Goal: Navigation & Orientation: Find specific page/section

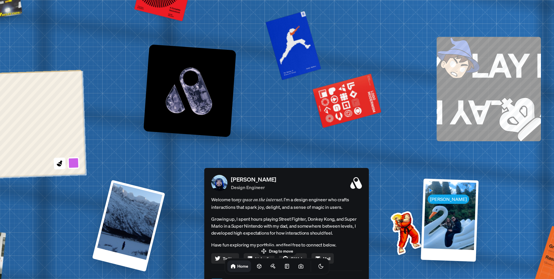
drag, startPoint x: 381, startPoint y: 96, endPoint x: 391, endPoint y: 222, distance: 126.4
click at [391, 222] on img at bounding box center [404, 231] width 58 height 58
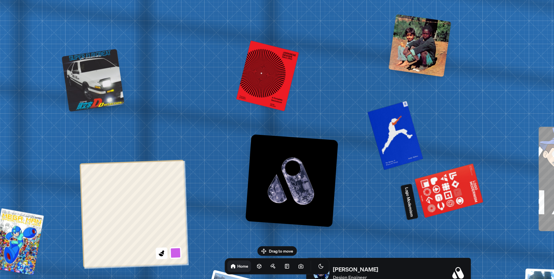
drag, startPoint x: 337, startPoint y: 155, endPoint x: 364, endPoint y: 161, distance: 28.0
click at [418, 185] on div at bounding box center [449, 190] width 66 height 52
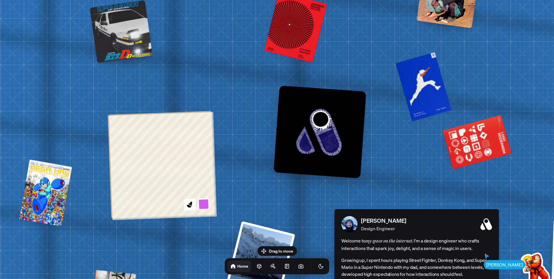
drag, startPoint x: 186, startPoint y: 184, endPoint x: 330, endPoint y: 89, distance: 172.5
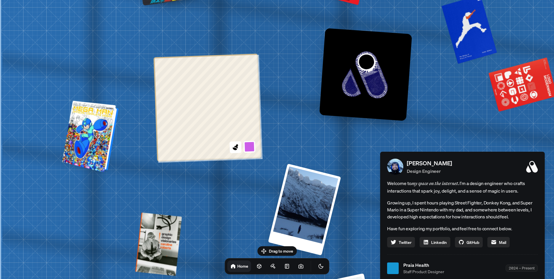
click at [96, 128] on div at bounding box center [91, 136] width 52 height 69
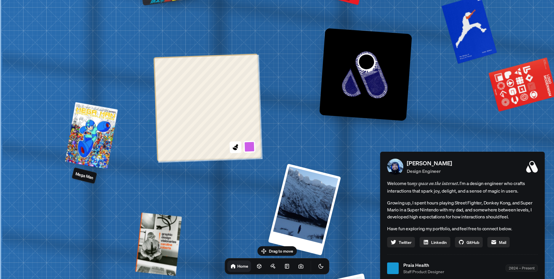
click at [89, 178] on p "Mega Man" at bounding box center [84, 175] width 19 height 10
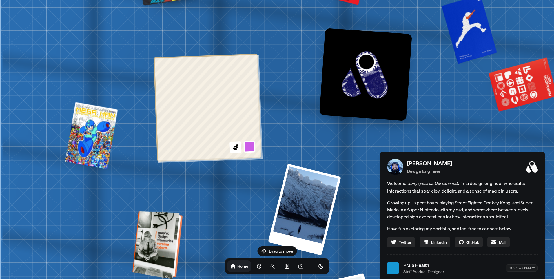
click at [158, 223] on div at bounding box center [158, 244] width 45 height 65
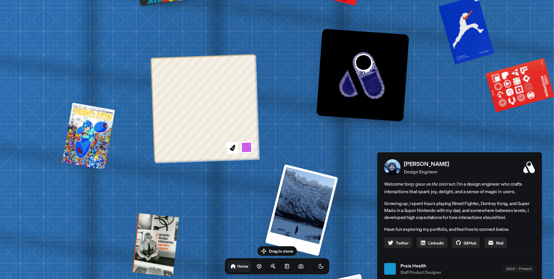
drag, startPoint x: 231, startPoint y: 213, endPoint x: 182, endPoint y: 165, distance: 68.8
click at [184, 165] on div "[PERSON_NAME] [PERSON_NAME] Design Engineer Welcome to my space on the internet…" at bounding box center [460, 268] width 866 height 759
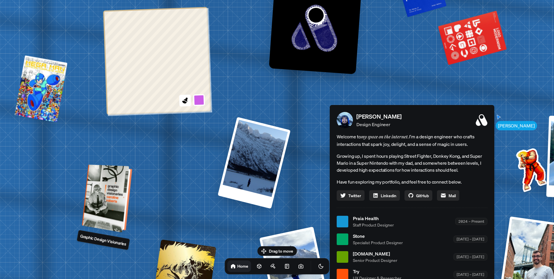
click at [93, 190] on div at bounding box center [107, 198] width 45 height 65
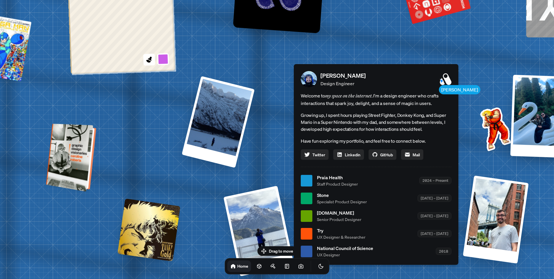
drag, startPoint x: 105, startPoint y: 190, endPoint x: 70, endPoint y: 149, distance: 54.8
click at [69, 149] on div at bounding box center [71, 157] width 45 height 65
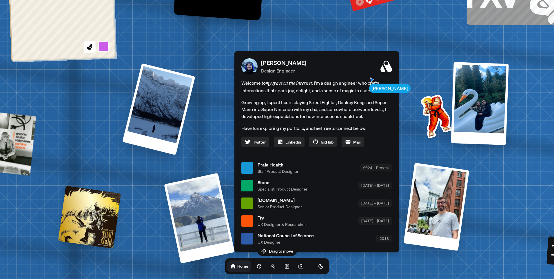
drag, startPoint x: 241, startPoint y: 140, endPoint x: 184, endPoint y: 134, distance: 57.7
click at [184, 134] on div "[PERSON_NAME] [PERSON_NAME] Design Engineer Welcome to my space on the internet…" at bounding box center [317, 167] width 866 height 759
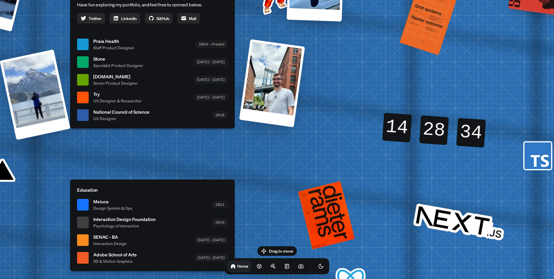
drag, startPoint x: 372, startPoint y: 163, endPoint x: 174, endPoint y: 204, distance: 202.9
click at [169, 206] on div "[PERSON_NAME] [PERSON_NAME] Design Engineer Welcome to my space on the internet…" at bounding box center [153, 44] width 866 height 759
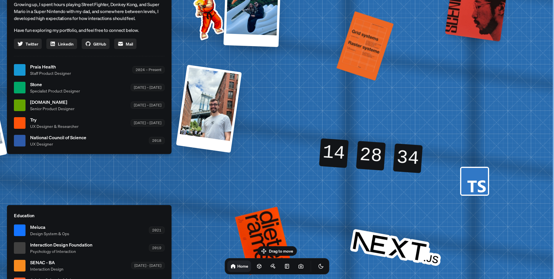
drag, startPoint x: 339, startPoint y: 169, endPoint x: 352, endPoint y: 182, distance: 18.8
click at [319, 179] on div "14 14 14 14 28 28 28 28 33 34 34 33" at bounding box center [371, 155] width 105 height 46
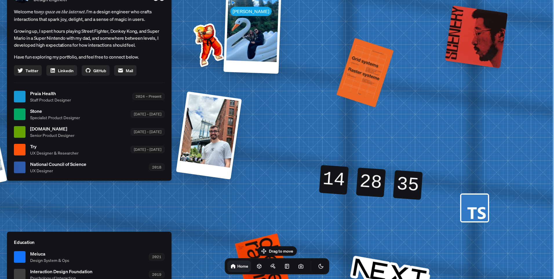
click at [360, 179] on div "28 28" at bounding box center [371, 175] width 29 height 16
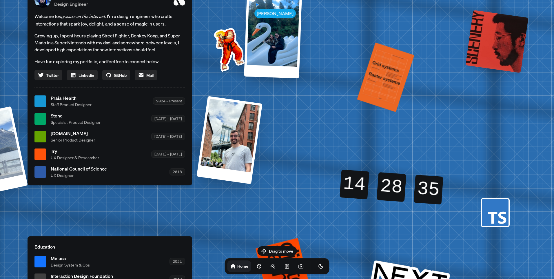
drag, startPoint x: 439, startPoint y: 191, endPoint x: 480, endPoint y: 204, distance: 42.9
click at [453, 201] on div "14 14 14 14 28 28 28 28 34 35 35 34" at bounding box center [391, 187] width 124 height 66
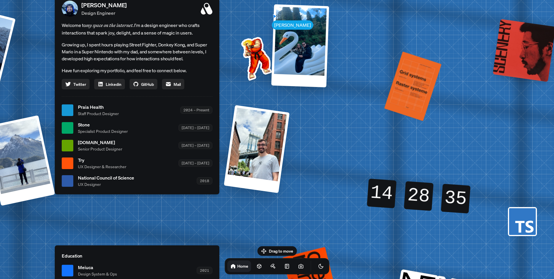
drag, startPoint x: 516, startPoint y: 221, endPoint x: 510, endPoint y: 192, distance: 29.9
click at [530, 220] on icon at bounding box center [524, 226] width 18 height 12
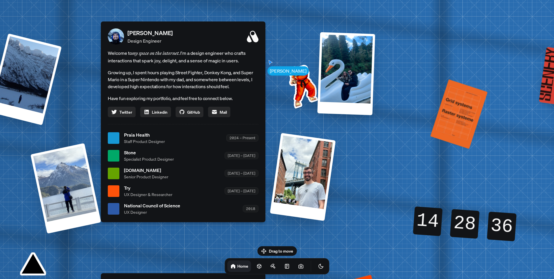
drag, startPoint x: 462, startPoint y: 158, endPoint x: 471, endPoint y: 155, distance: 9.8
click at [515, 180] on div "[PERSON_NAME] [PERSON_NAME] Design Engineer Welcome to my space on the internet…" at bounding box center [184, 137] width 866 height 759
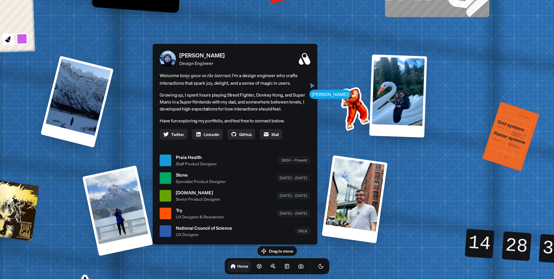
drag, startPoint x: 356, startPoint y: 92, endPoint x: 351, endPoint y: 107, distance: 15.4
click at [356, 94] on img at bounding box center [353, 107] width 58 height 58
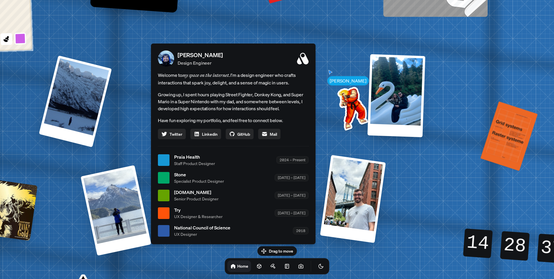
drag, startPoint x: 339, startPoint y: 84, endPoint x: 329, endPoint y: 78, distance: 11.4
click at [330, 80] on div "[PERSON_NAME] [PERSON_NAME] Design Engineer Welcome to my space on the internet…" at bounding box center [234, 159] width 866 height 759
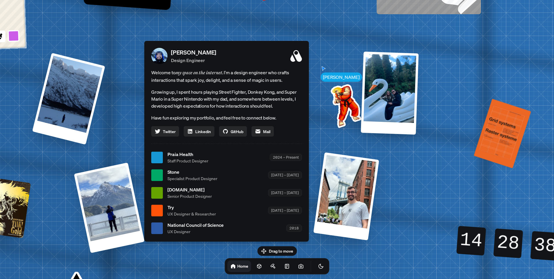
drag, startPoint x: 318, startPoint y: 59, endPoint x: 311, endPoint y: 61, distance: 7.7
click at [318, 61] on div "[PERSON_NAME] [PERSON_NAME] Design Engineer Welcome to my space on the internet…" at bounding box center [227, 157] width 866 height 759
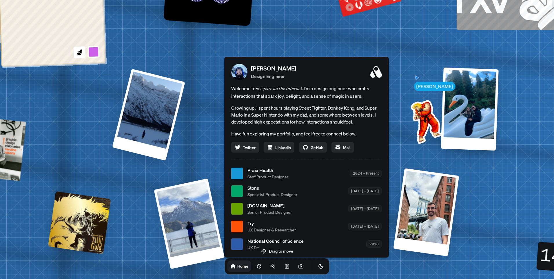
drag, startPoint x: 289, startPoint y: 52, endPoint x: 369, endPoint y: 65, distance: 81.4
click at [369, 65] on div "[PERSON_NAME] Design Engineer" at bounding box center [316, 72] width 131 height 16
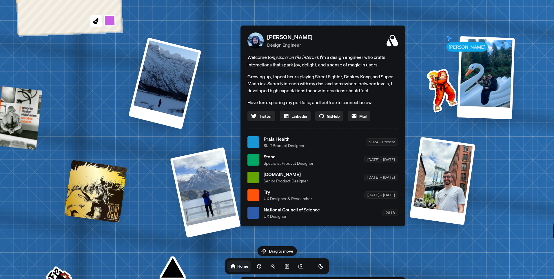
drag, startPoint x: 344, startPoint y: 84, endPoint x: 350, endPoint y: 68, distance: 17.2
click at [350, 67] on span "Welcome to my space on the internet. I'm a design engineer who crafts interacti…" at bounding box center [322, 60] width 151 height 15
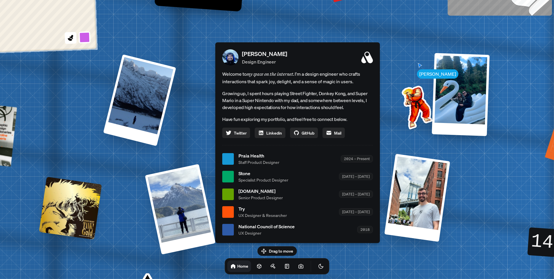
drag, startPoint x: 348, startPoint y: 75, endPoint x: 319, endPoint y: 94, distance: 33.9
click at [319, 94] on p "Growing up, I spent hours playing Street Fighter, Donkey Kong, and Super Mario …" at bounding box center [297, 100] width 151 height 21
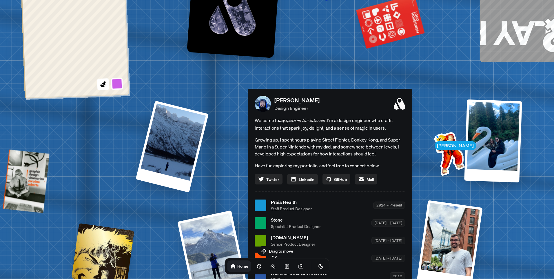
drag, startPoint x: 118, startPoint y: 39, endPoint x: 195, endPoint y: 100, distance: 98.9
click at [196, 101] on div "[PERSON_NAME] [PERSON_NAME] Design Engineer Welcome to my space on the internet…" at bounding box center [331, 205] width 866 height 759
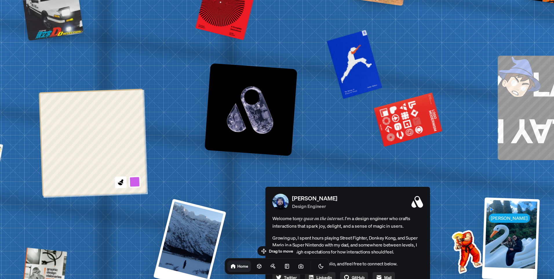
drag, startPoint x: 225, startPoint y: 94, endPoint x: 272, endPoint y: 134, distance: 61.0
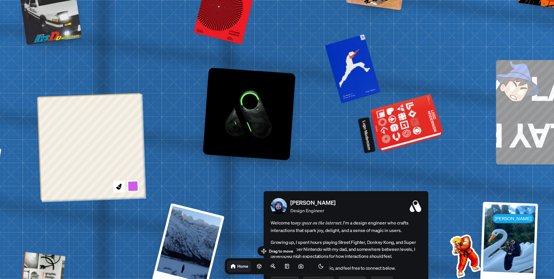
click at [400, 121] on div at bounding box center [407, 124] width 70 height 54
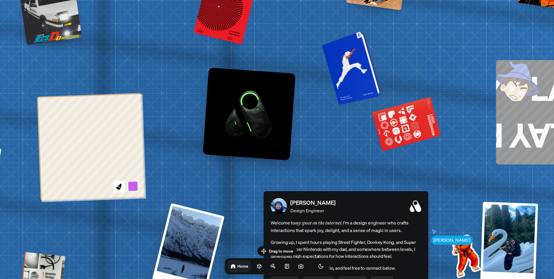
click at [350, 78] on div at bounding box center [352, 67] width 55 height 71
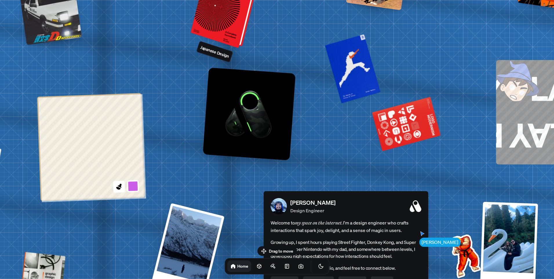
click at [229, 30] on div at bounding box center [225, 10] width 62 height 73
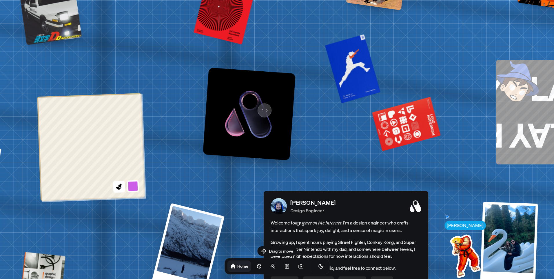
click at [261, 106] on img at bounding box center [249, 113] width 93 height 93
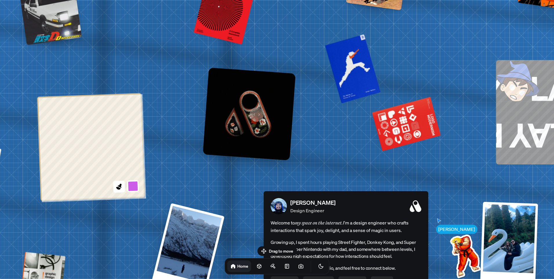
click at [254, 111] on img at bounding box center [249, 113] width 93 height 93
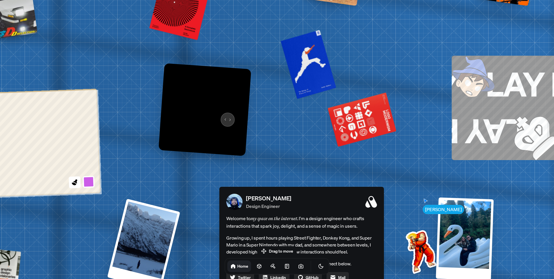
drag, startPoint x: 268, startPoint y: 119, endPoint x: 217, endPoint y: 114, distance: 51.6
click at [217, 114] on img at bounding box center [204, 109] width 93 height 93
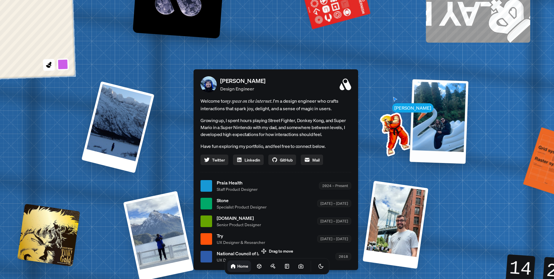
click at [444, 125] on div at bounding box center [438, 121] width 59 height 85
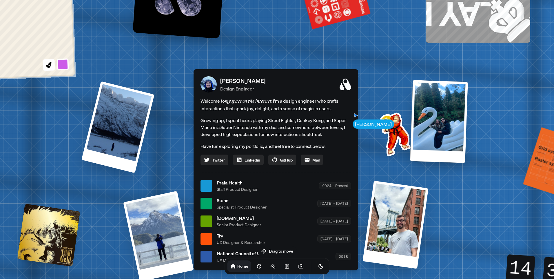
click at [396, 224] on div at bounding box center [395, 224] width 66 height 88
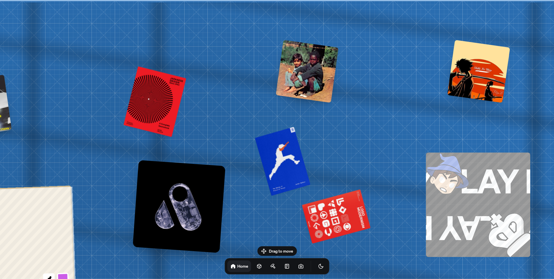
click at [313, 63] on div at bounding box center [307, 71] width 63 height 63
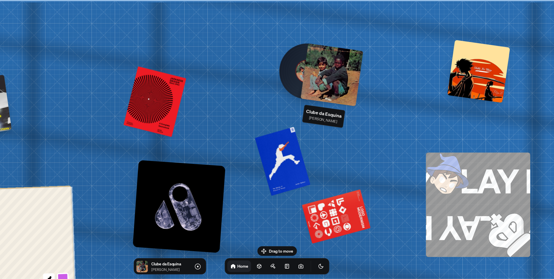
click at [492, 69] on div at bounding box center [478, 71] width 63 height 63
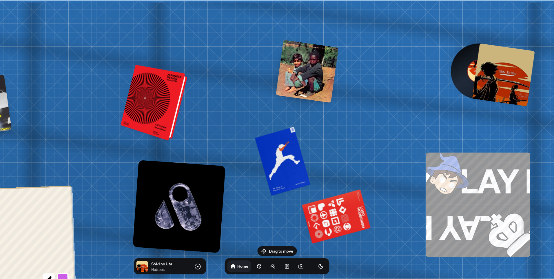
click at [159, 104] on div at bounding box center [155, 103] width 62 height 73
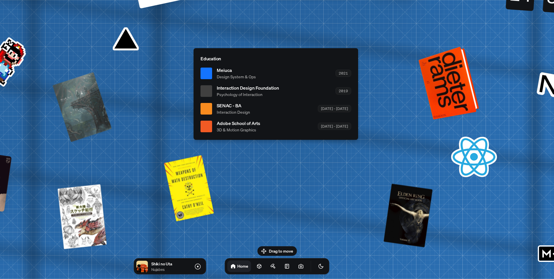
click at [451, 101] on div at bounding box center [450, 82] width 56 height 70
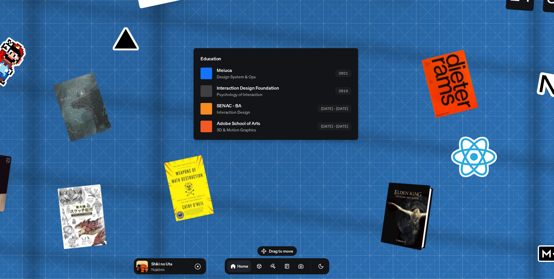
click at [406, 218] on div at bounding box center [408, 216] width 48 height 65
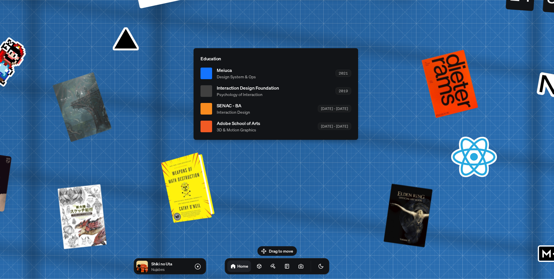
click at [194, 204] on div at bounding box center [188, 186] width 49 height 67
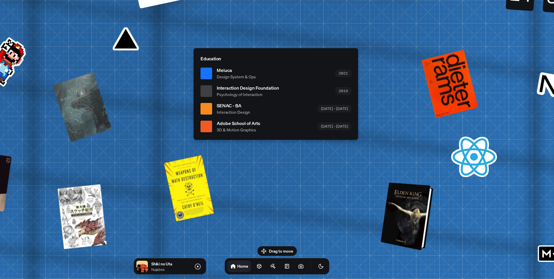
click at [409, 222] on div at bounding box center [408, 216] width 48 height 65
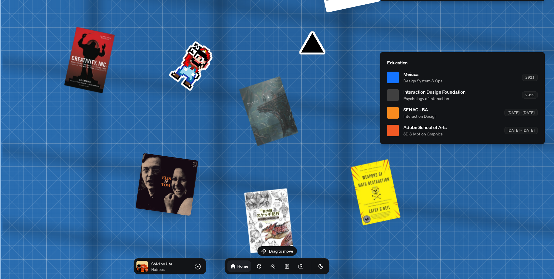
drag, startPoint x: 124, startPoint y: 200, endPoint x: 323, endPoint y: 201, distance: 199.0
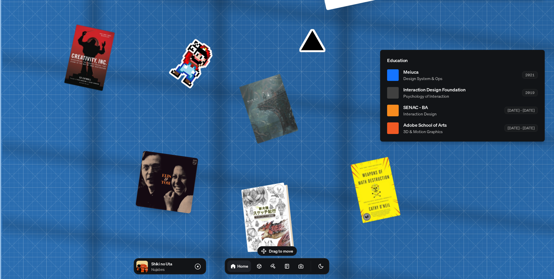
click at [273, 223] on div at bounding box center [268, 216] width 48 height 67
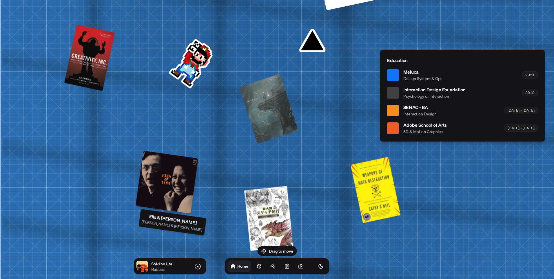
click at [174, 177] on div at bounding box center [167, 182] width 63 height 63
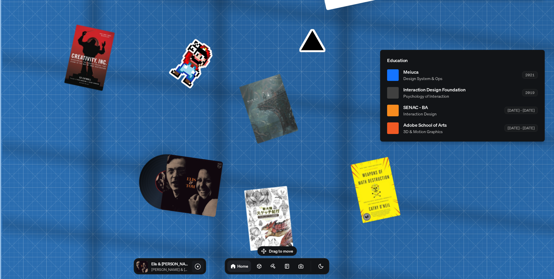
click at [195, 266] on icon at bounding box center [198, 266] width 6 height 6
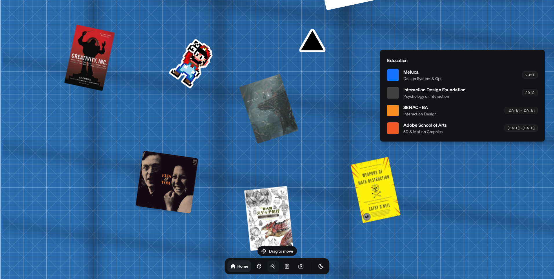
click at [272, 266] on icon at bounding box center [273, 266] width 3 height 3
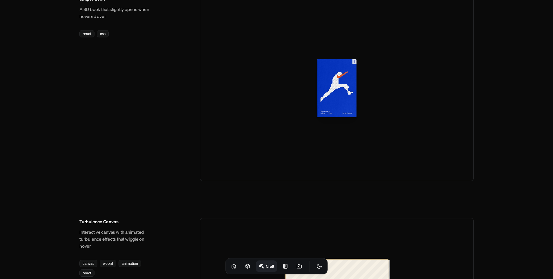
scroll to position [348, 0]
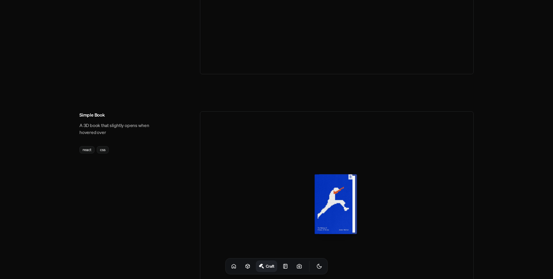
click at [331, 220] on div at bounding box center [336, 204] width 38 height 60
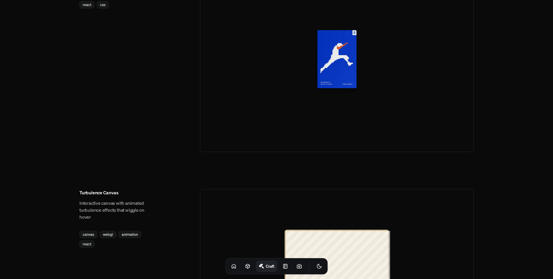
scroll to position [608, 0]
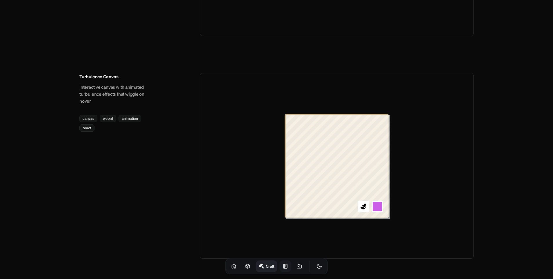
click at [283, 265] on link at bounding box center [285, 266] width 12 height 12
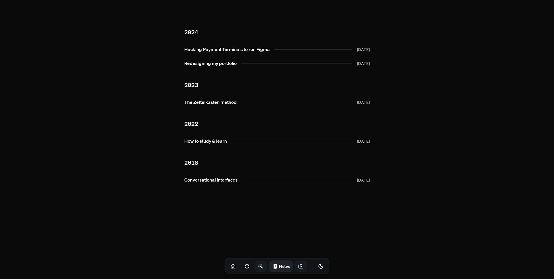
click at [295, 261] on link at bounding box center [301, 266] width 12 height 12
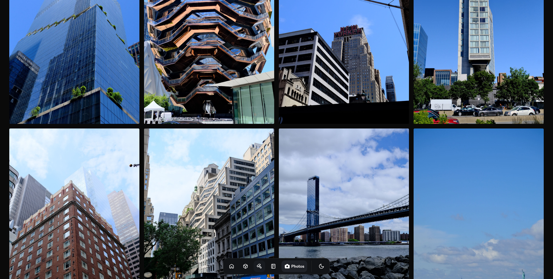
scroll to position [463, 0]
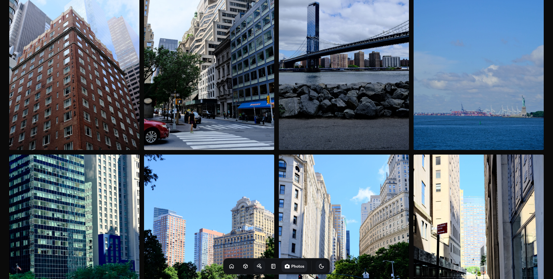
click at [319, 264] on icon "Toggle Theme" at bounding box center [321, 266] width 4 height 4
click at [318, 267] on icon "Toggle Theme" at bounding box center [321, 266] width 6 height 6
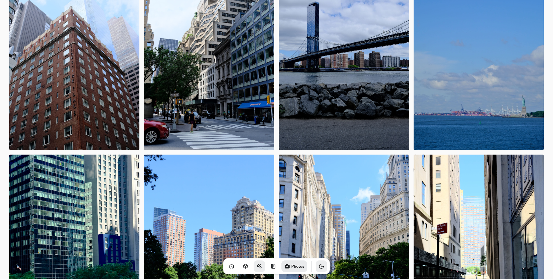
click at [315, 268] on button "Toggle Theme" at bounding box center [321, 266] width 12 height 12
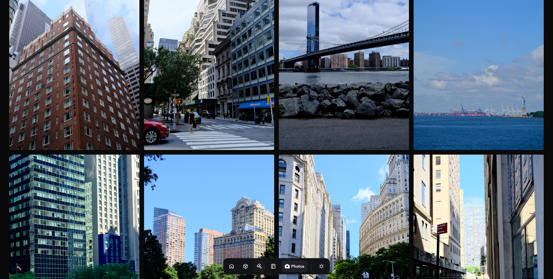
click at [0, 0] on icon "Toggle Audio" at bounding box center [0, 0] width 0 height 0
click at [243, 264] on icon at bounding box center [245, 266] width 4 height 4
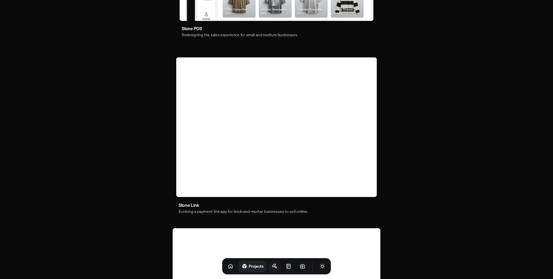
scroll to position [319, 0]
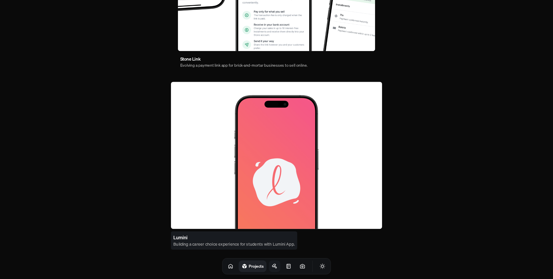
click at [196, 240] on h4 "Building a career choice experience for students with Lumini App." at bounding box center [233, 243] width 121 height 6
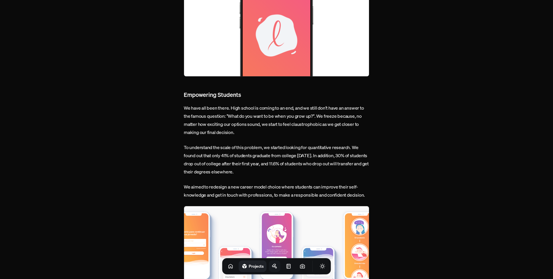
scroll to position [203, 0]
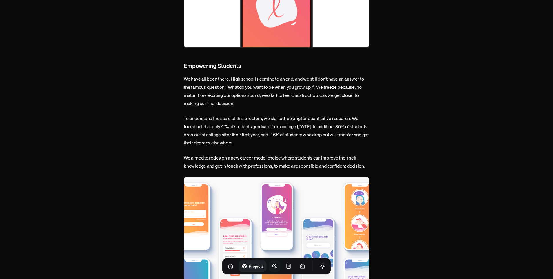
click at [218, 194] on img at bounding box center [276, 228] width 185 height 103
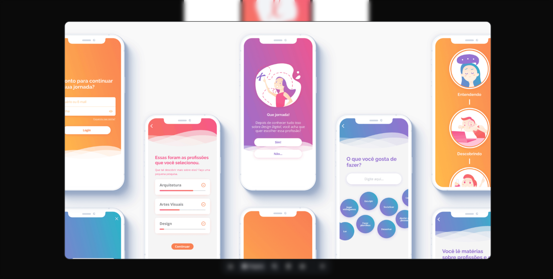
click at [218, 194] on img at bounding box center [277, 140] width 427 height 238
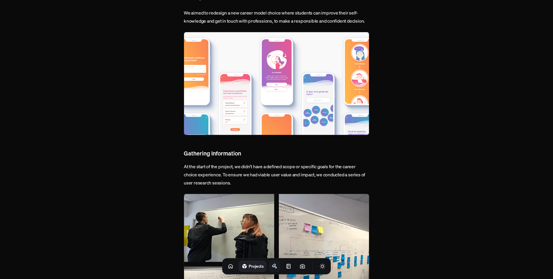
scroll to position [376, 0]
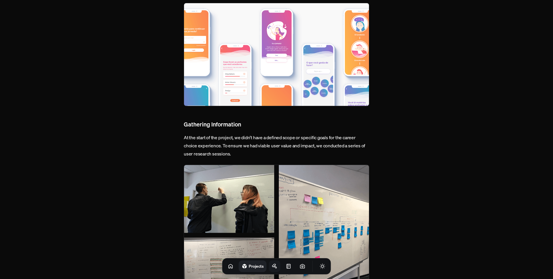
click at [247, 192] on img at bounding box center [276, 228] width 185 height 129
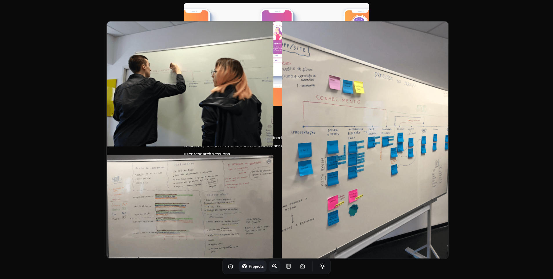
click at [219, 189] on img at bounding box center [277, 140] width 342 height 238
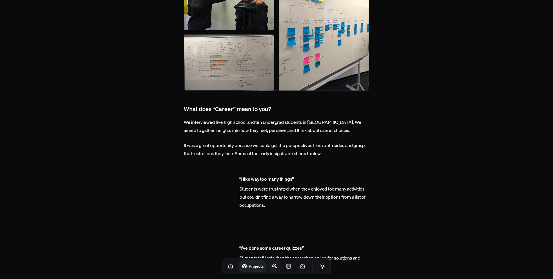
scroll to position [724, 0]
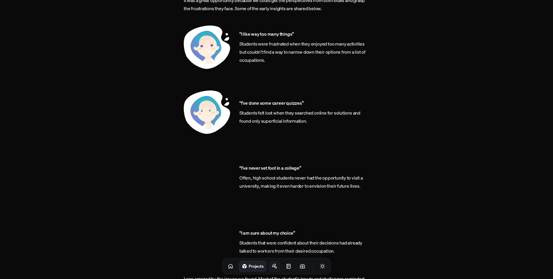
click at [197, 182] on img at bounding box center [207, 177] width 46 height 46
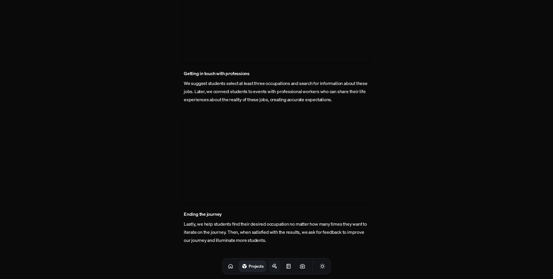
scroll to position [1430, 0]
